Goal: Task Accomplishment & Management: Use online tool/utility

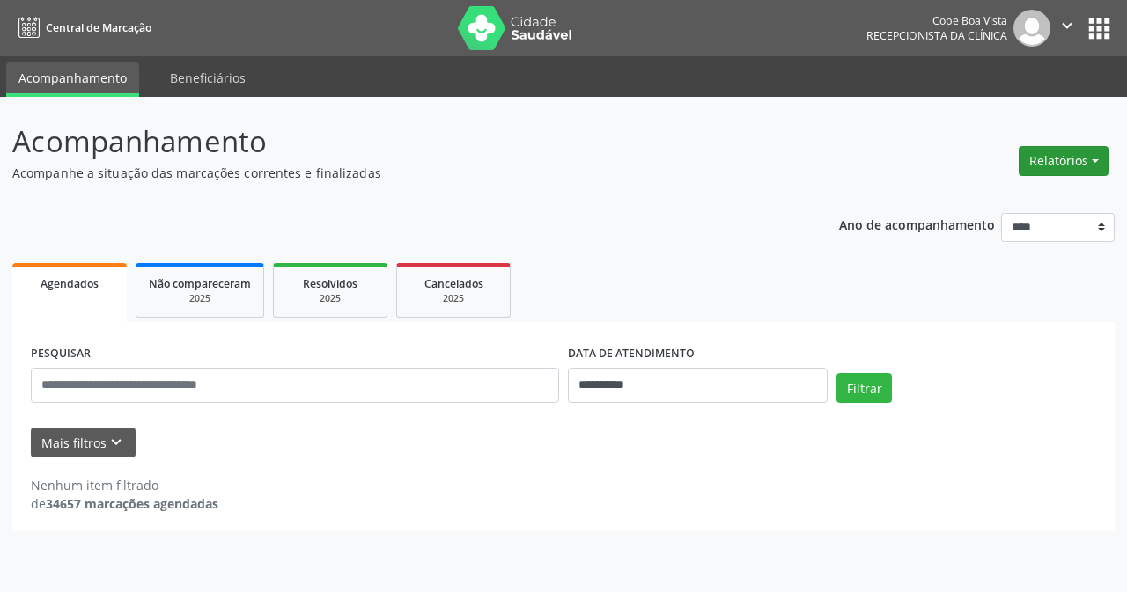
click at [1061, 147] on button "Relatórios" at bounding box center [1063, 161] width 90 height 30
click at [995, 204] on link "Agendamentos" at bounding box center [1014, 199] width 189 height 25
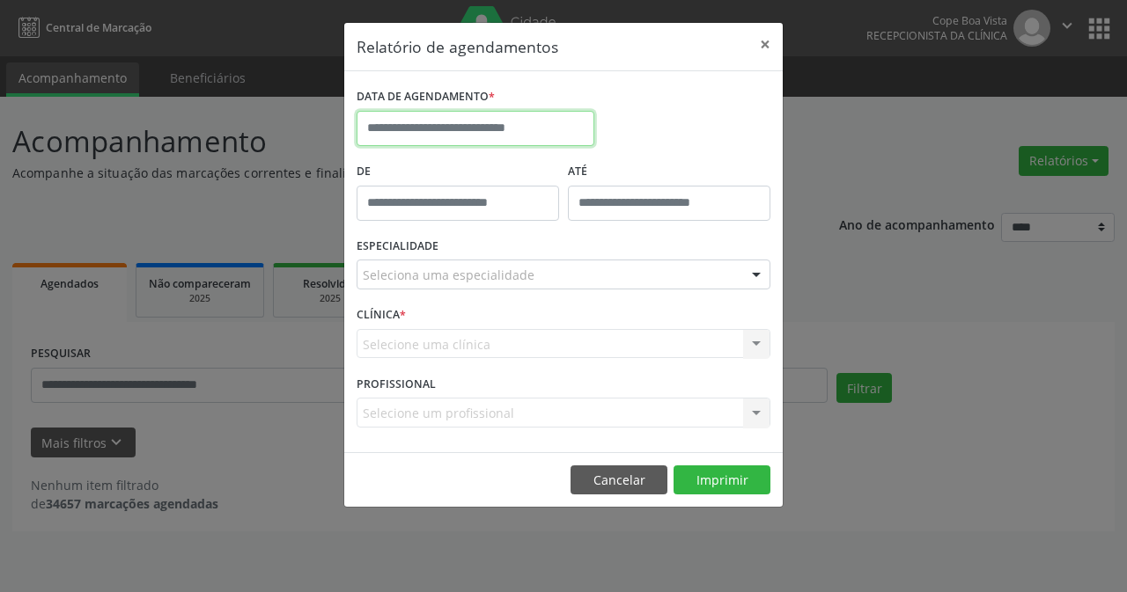
click at [417, 129] on input "text" at bounding box center [475, 128] width 238 height 35
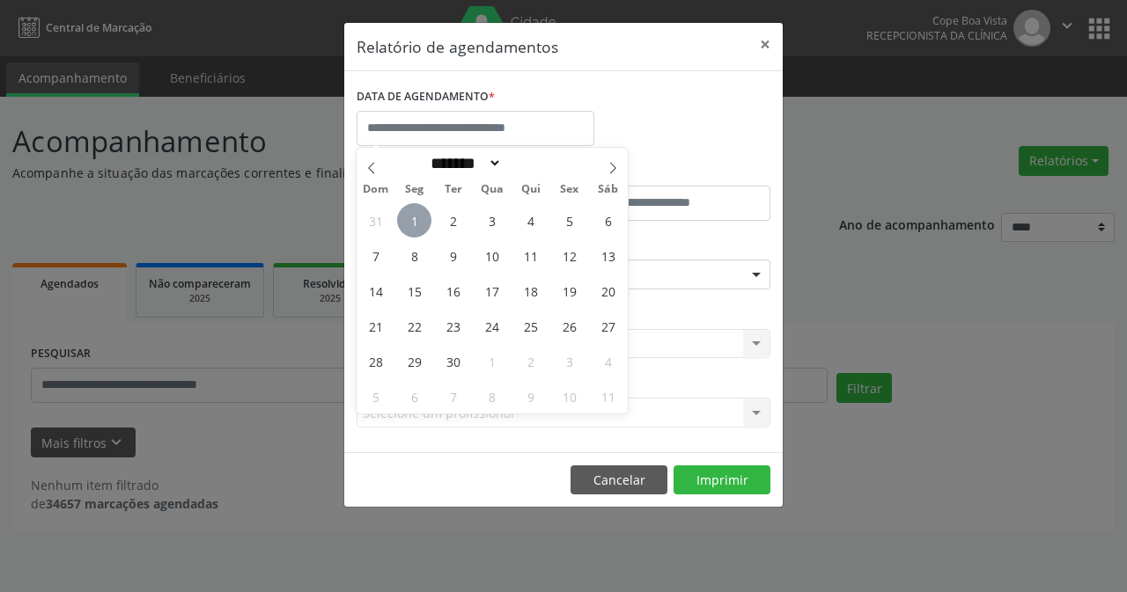
click at [423, 221] on span "1" at bounding box center [414, 220] width 34 height 34
type input "**********"
click at [423, 222] on span "1" at bounding box center [414, 220] width 34 height 34
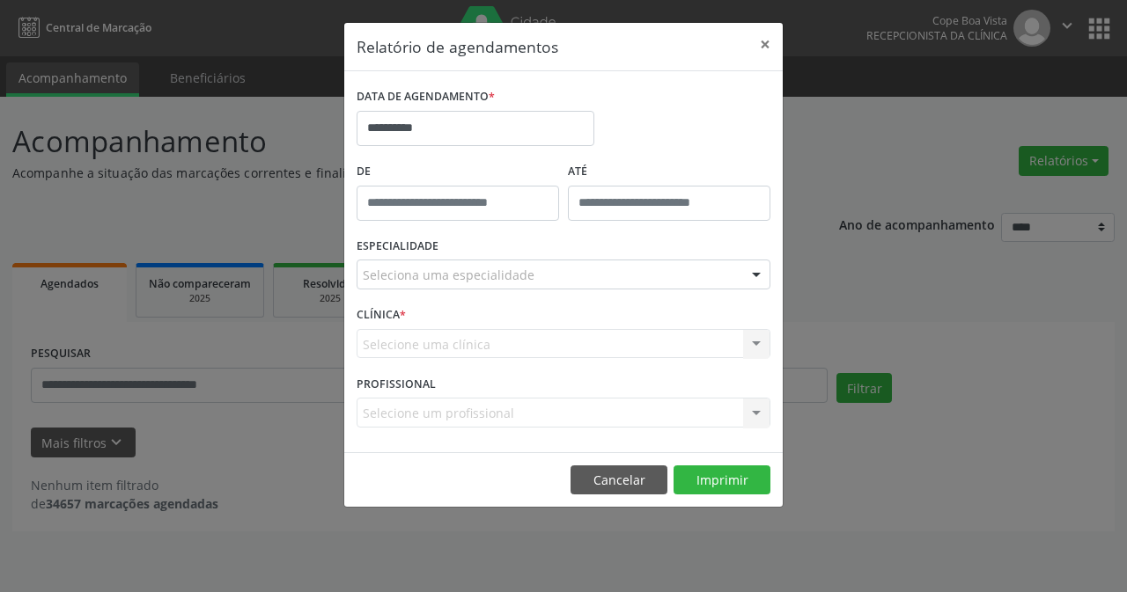
click at [439, 346] on div "Selecione uma clínica Nenhum resultado encontrado para: " " Não há nenhuma opçã…" at bounding box center [563, 344] width 414 height 30
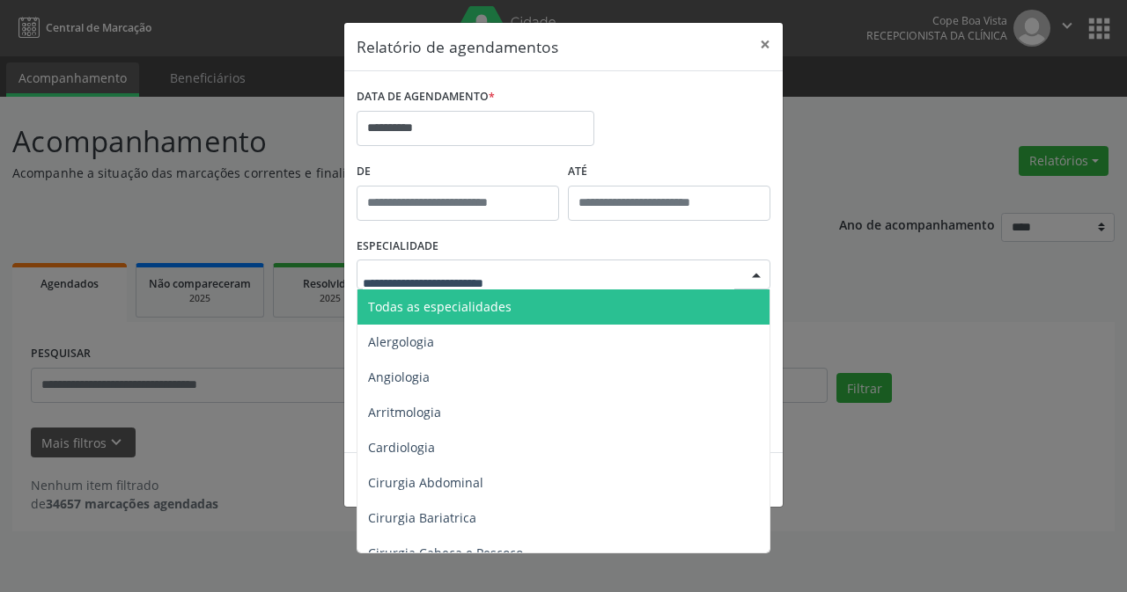
click at [474, 287] on div at bounding box center [563, 275] width 414 height 30
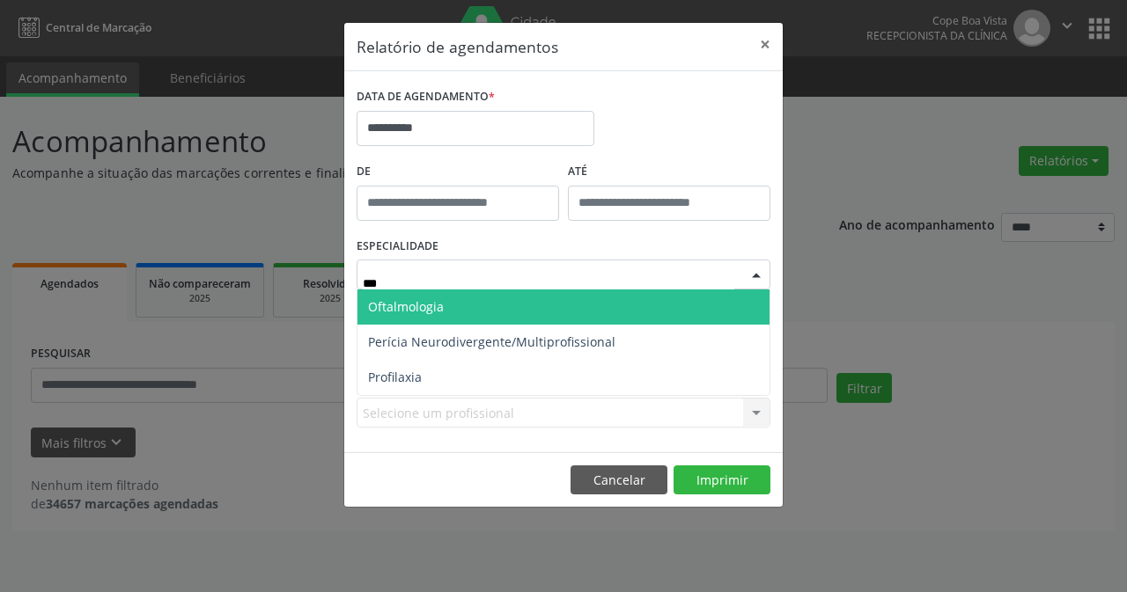
type input "****"
click at [457, 303] on span "Oftalmologia" at bounding box center [563, 307] width 412 height 35
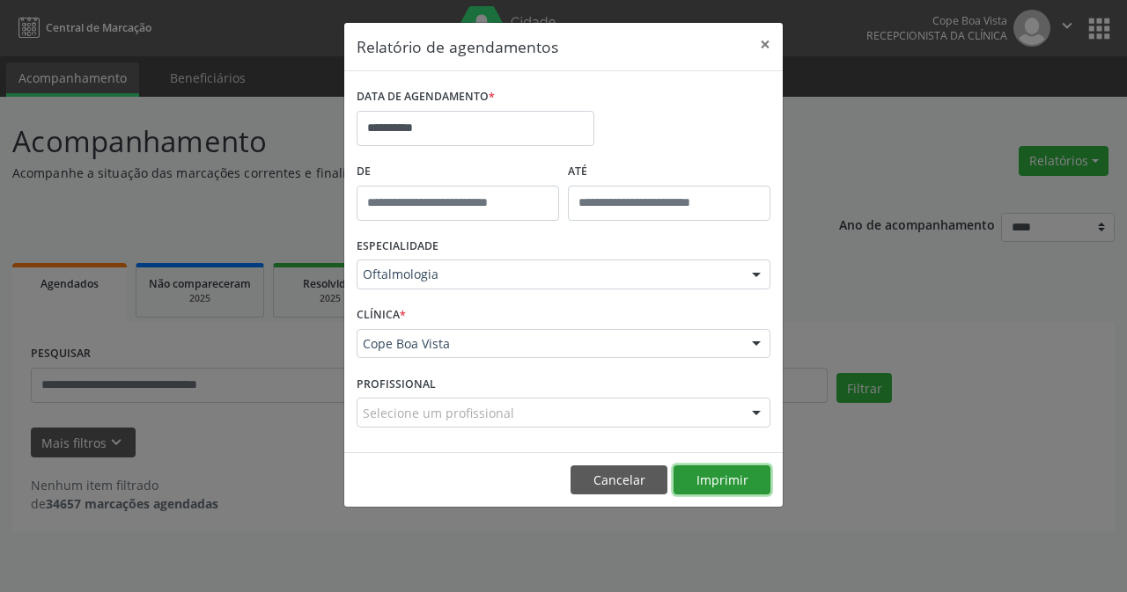
click at [712, 475] on button "Imprimir" at bounding box center [721, 481] width 97 height 30
